Goal: Task Accomplishment & Management: Use online tool/utility

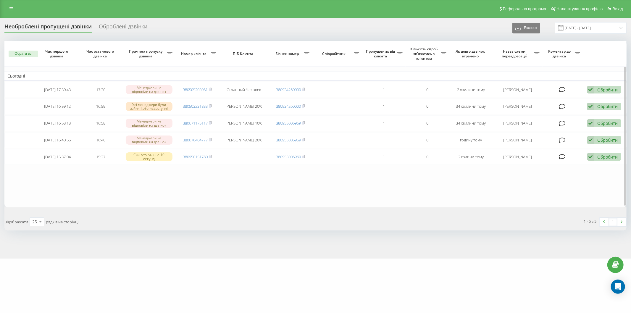
click at [483, 183] on table "Сьогодні 2025-09-22 17:30:43 17:30 Менеджери не відповіли на дзвінок 3805052039…" at bounding box center [315, 124] width 622 height 166
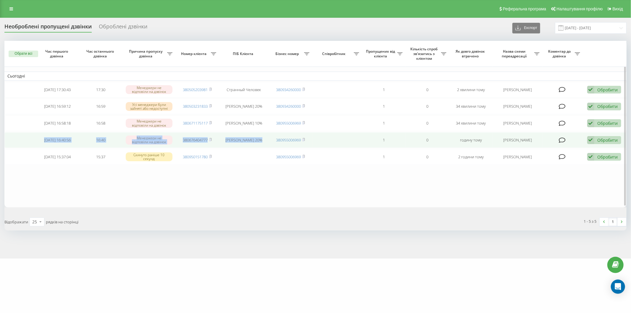
drag, startPoint x: 37, startPoint y: 140, endPoint x: 271, endPoint y: 138, distance: 233.9
click at [271, 138] on tr "2025-09-22 16:40:56 16:40 Менеджери не відповіли на дзвінок 380676404777 Андрій…" at bounding box center [315, 140] width 622 height 16
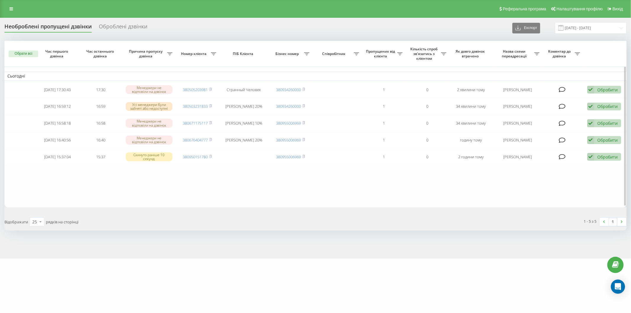
click at [166, 190] on table "Сьогодні 2025-09-22 17:30:43 17:30 Менеджери не відповіли на дзвінок 3805052039…" at bounding box center [315, 124] width 622 height 166
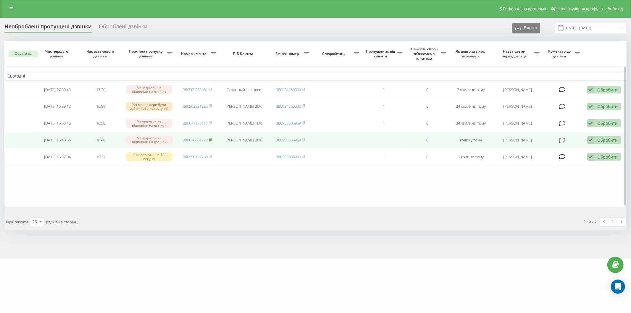
click at [211, 140] on rect at bounding box center [210, 140] width 2 height 3
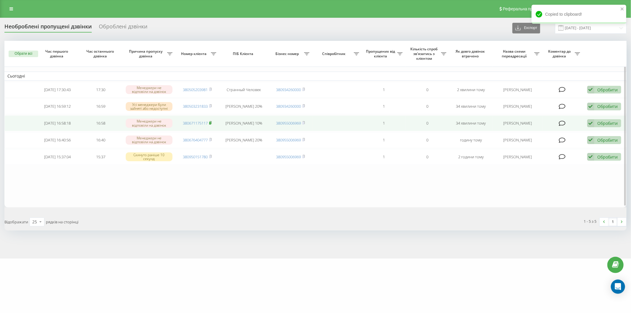
click at [211, 122] on rect at bounding box center [210, 123] width 2 height 3
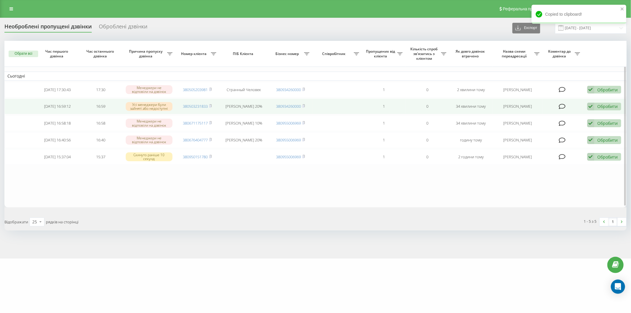
click at [610, 105] on div "Обробити" at bounding box center [607, 107] width 20 height 6
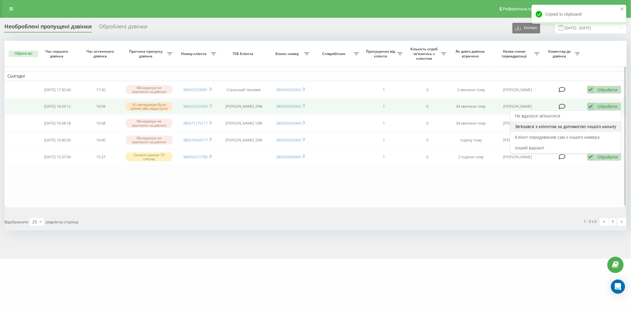
click at [593, 125] on span "Зв'язався з клієнтом за допомогою іншого каналу" at bounding box center [565, 127] width 101 height 6
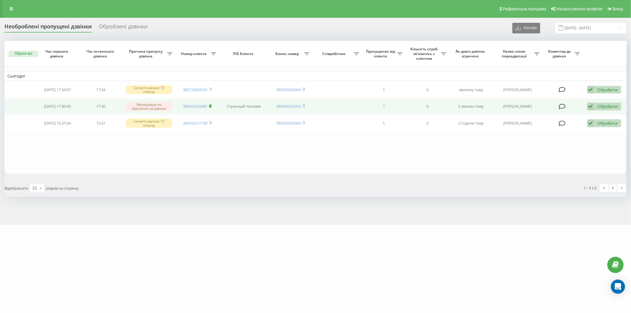
click at [211, 105] on rect at bounding box center [210, 106] width 2 height 3
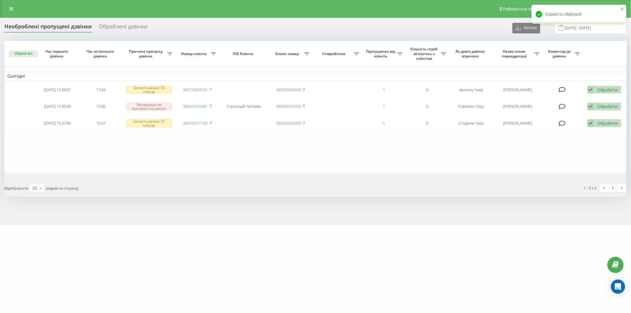
click at [243, 148] on table "Сьогодні [DATE] 17:34:07 17:34 Скинуто раніше 10 секунд 380733828181 3809550069…" at bounding box center [315, 107] width 622 height 133
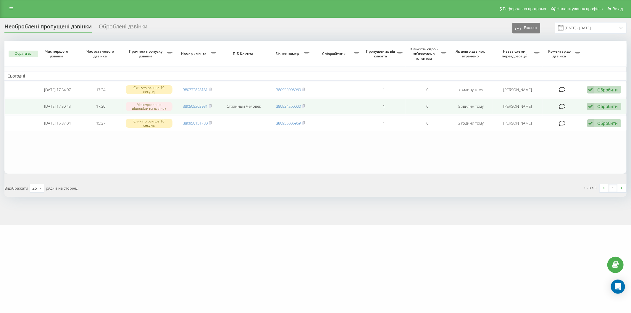
click at [610, 106] on div "Обробити" at bounding box center [607, 107] width 20 height 6
click at [581, 125] on span "Зв'язався з клієнтом за допомогою іншого каналу" at bounding box center [565, 127] width 101 height 6
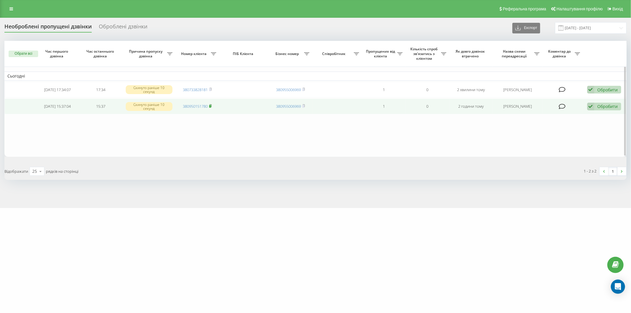
click at [210, 107] on rect at bounding box center [210, 106] width 2 height 3
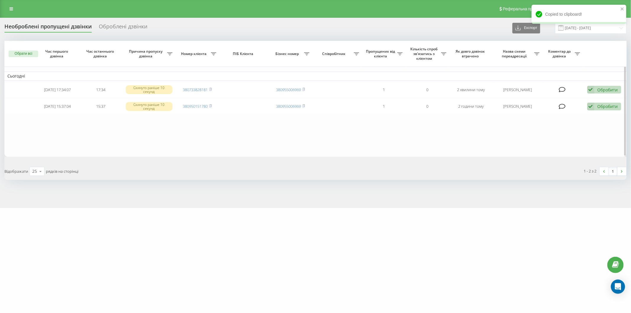
drag, startPoint x: 195, startPoint y: 139, endPoint x: 193, endPoint y: 135, distance: 4.9
click at [195, 139] on table "Сьогодні 2025-09-22 17:34:07 17:34 Скинуто раніше 10 секунд 380733828181 380955…" at bounding box center [315, 99] width 622 height 116
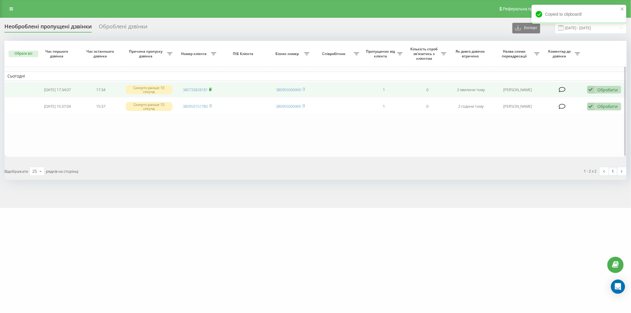
click at [211, 89] on rect at bounding box center [210, 89] width 2 height 3
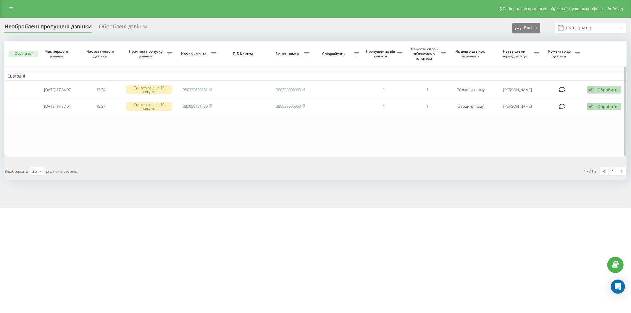
click at [72, 127] on table "Сьогодні 2025-09-22 17:34:07 17:34 Скинуто раніше 10 секунд 380733828181 380955…" at bounding box center [315, 99] width 622 height 116
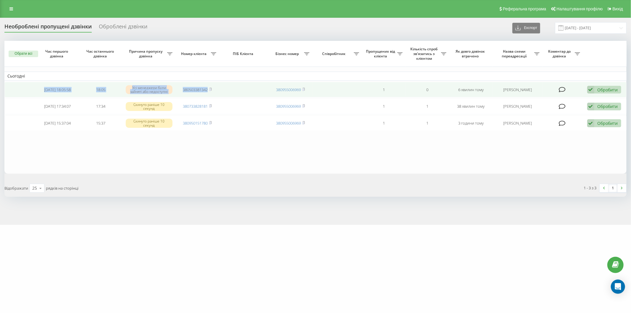
drag, startPoint x: 37, startPoint y: 87, endPoint x: 223, endPoint y: 90, distance: 186.3
click at [223, 90] on tr "[DATE] 18:05:58 18:05 Усі менеджери були зайняті або недоступні 380503381342 38…" at bounding box center [315, 90] width 622 height 16
copy tr "[DATE] 18:05:58 18:05 Усі менеджери були зайняті або недоступні 380503381342"
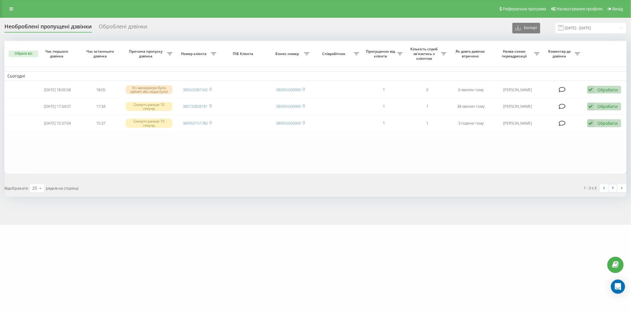
drag, startPoint x: 497, startPoint y: 155, endPoint x: 484, endPoint y: 160, distance: 13.7
click at [497, 155] on table "Сьогодні [DATE] 18:05:58 18:05 Усі менеджери були зайняті або недоступні 380503…" at bounding box center [315, 107] width 622 height 133
click at [333, 158] on table "Сьогодні [DATE] 18:05:58 18:05 Усі менеджери були зайняті або недоступні 380503…" at bounding box center [315, 107] width 622 height 133
click at [348, 144] on table "Сьогодні [DATE] 18:05:58 18:05 Усі менеджери були зайняті або недоступні 380503…" at bounding box center [315, 107] width 622 height 133
click at [260, 175] on div "Обрати всі Час першого дзвінка Час останнього дзвінка Причина пропуску дзвінка …" at bounding box center [315, 119] width 622 height 156
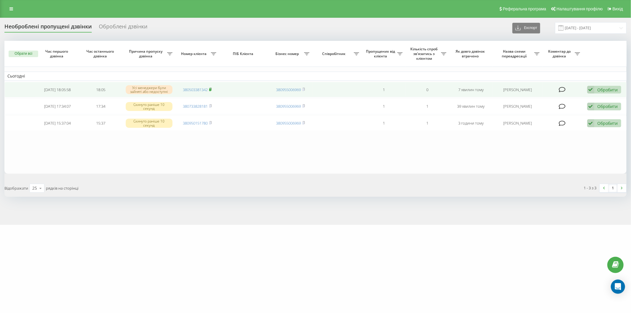
click at [211, 90] on rect at bounding box center [210, 89] width 2 height 3
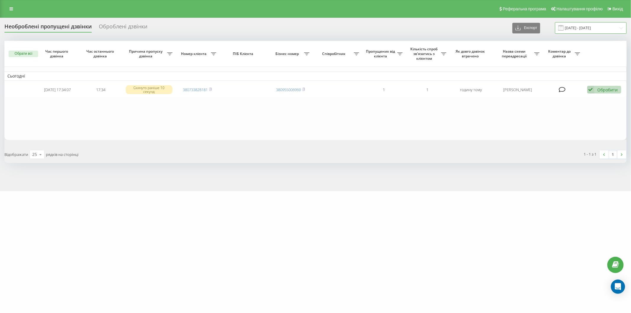
click at [583, 27] on input "[DATE] - [DATE]" at bounding box center [591, 28] width 72 height 12
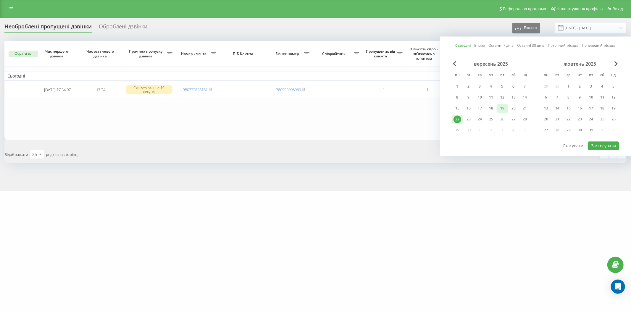
click at [505, 106] on div "19" at bounding box center [502, 108] width 8 height 8
click at [456, 118] on div "22" at bounding box center [457, 119] width 8 height 8
click at [606, 141] on button "Застосувати" at bounding box center [603, 145] width 31 height 9
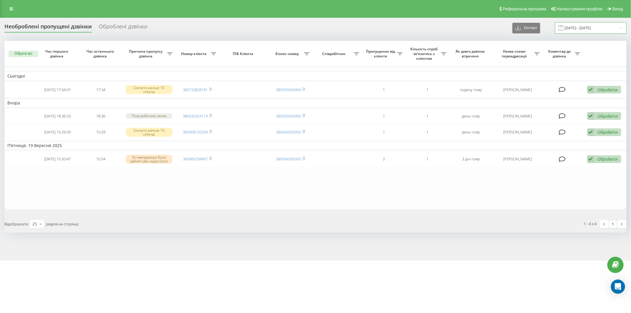
click at [575, 28] on input "19.09.2025 - 22.09.2025" at bounding box center [591, 28] width 72 height 12
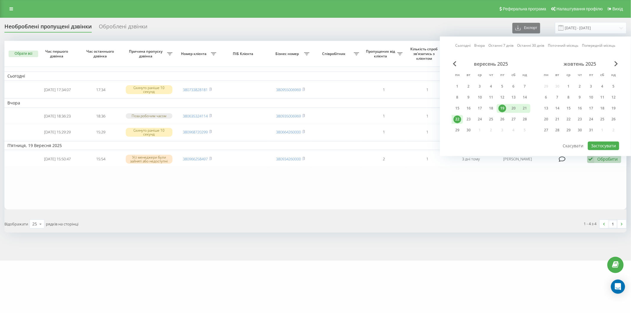
click at [458, 116] on div "22" at bounding box center [457, 119] width 8 height 8
click at [608, 144] on button "Застосувати" at bounding box center [603, 145] width 31 height 9
type input "[DATE] - [DATE]"
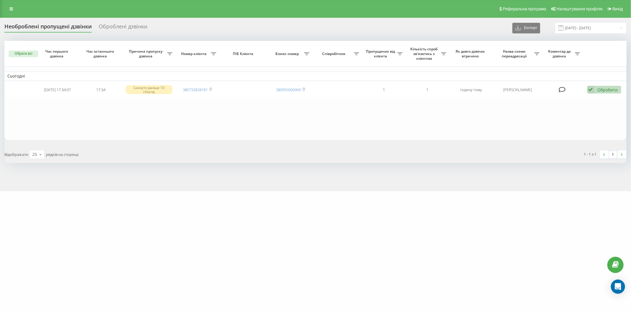
click at [212, 30] on div "Необроблені пропущені дзвінки Оброблені дзвінки Експорт .csv .xlsx 22.09.2025 -…" at bounding box center [315, 28] width 622 height 12
click at [320, 114] on table "Сьогодні [DATE] 17:34:07 17:34 Скинуто раніше 10 секунд 380733828181 3809550069…" at bounding box center [315, 90] width 622 height 99
